Goal: Transaction & Acquisition: Obtain resource

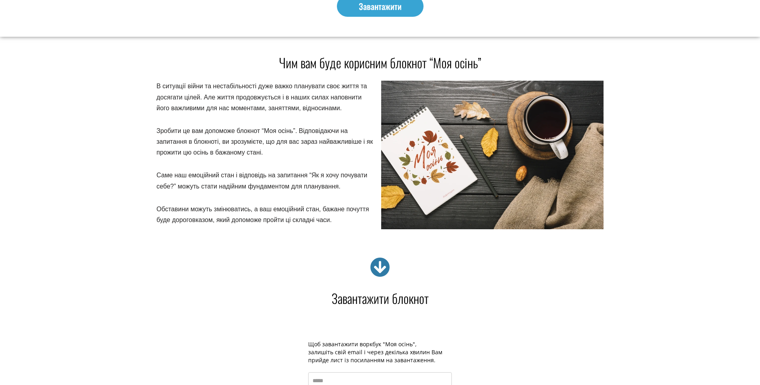
scroll to position [1396, 0]
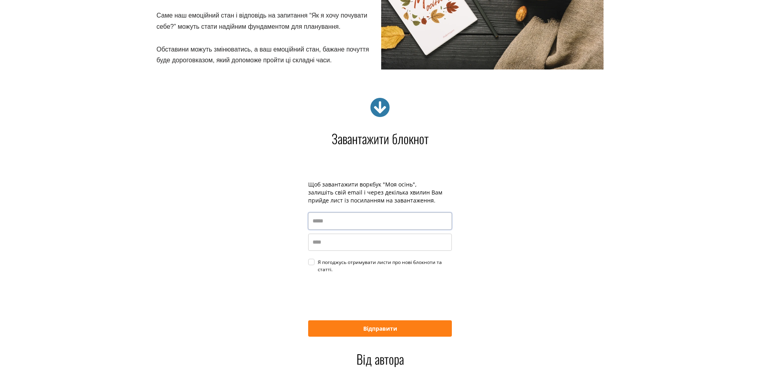
click at [357, 221] on input "email" at bounding box center [380, 220] width 144 height 17
type input "*"
type input "**********"
click at [353, 242] on input "name" at bounding box center [380, 241] width 144 height 17
type input "*"
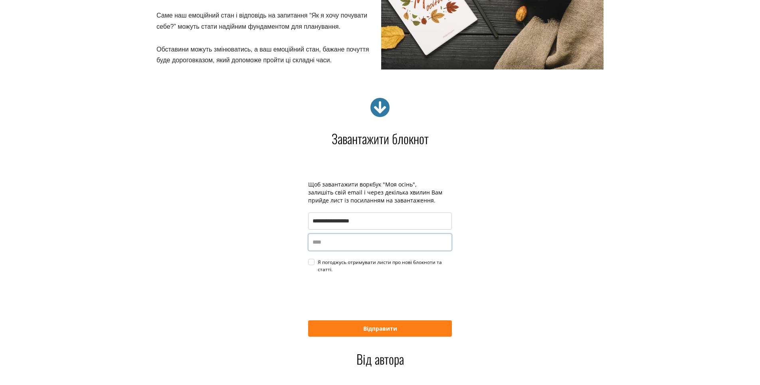
type input "*"
click at [318, 260] on div "Я погоджусь отримувати листи про нові блокноти та статті." at bounding box center [385, 265] width 134 height 14
type input "********"
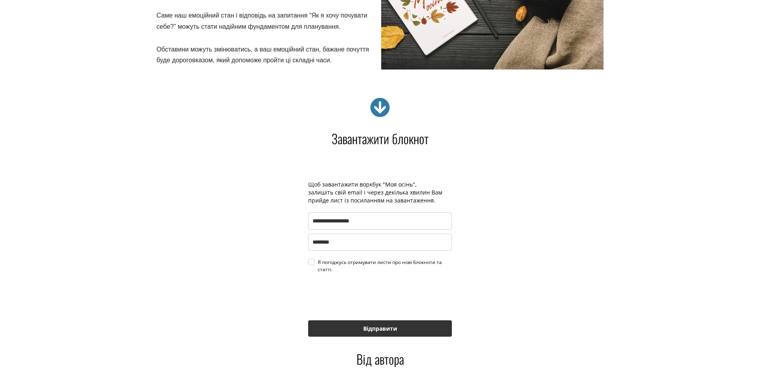
click at [391, 330] on button "Відправити" at bounding box center [380, 328] width 144 height 16
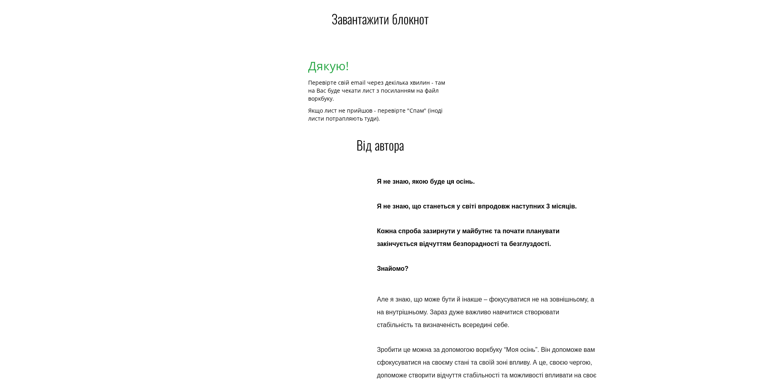
scroll to position [1596, 0]
